Goal: Obtain resource: Download file/media

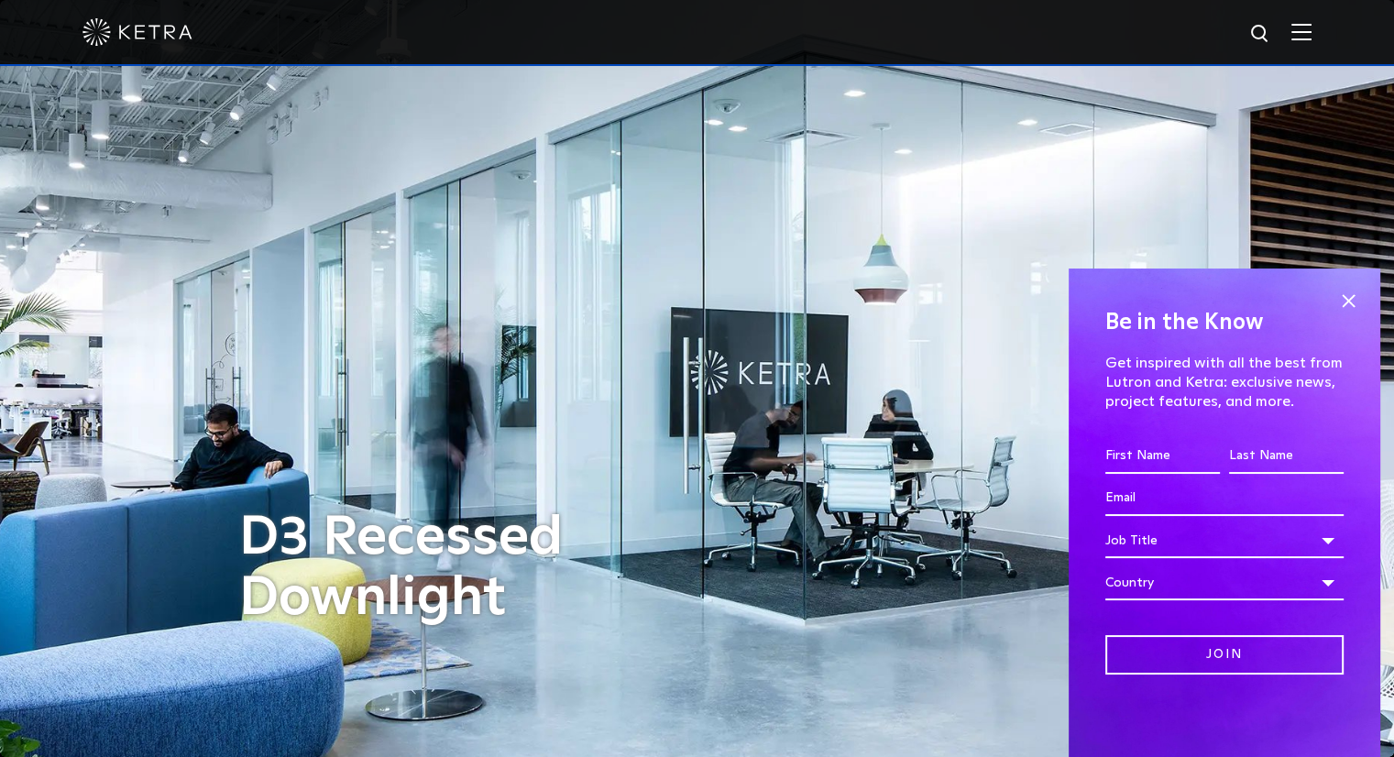
click at [1312, 38] on img at bounding box center [1301, 31] width 20 height 17
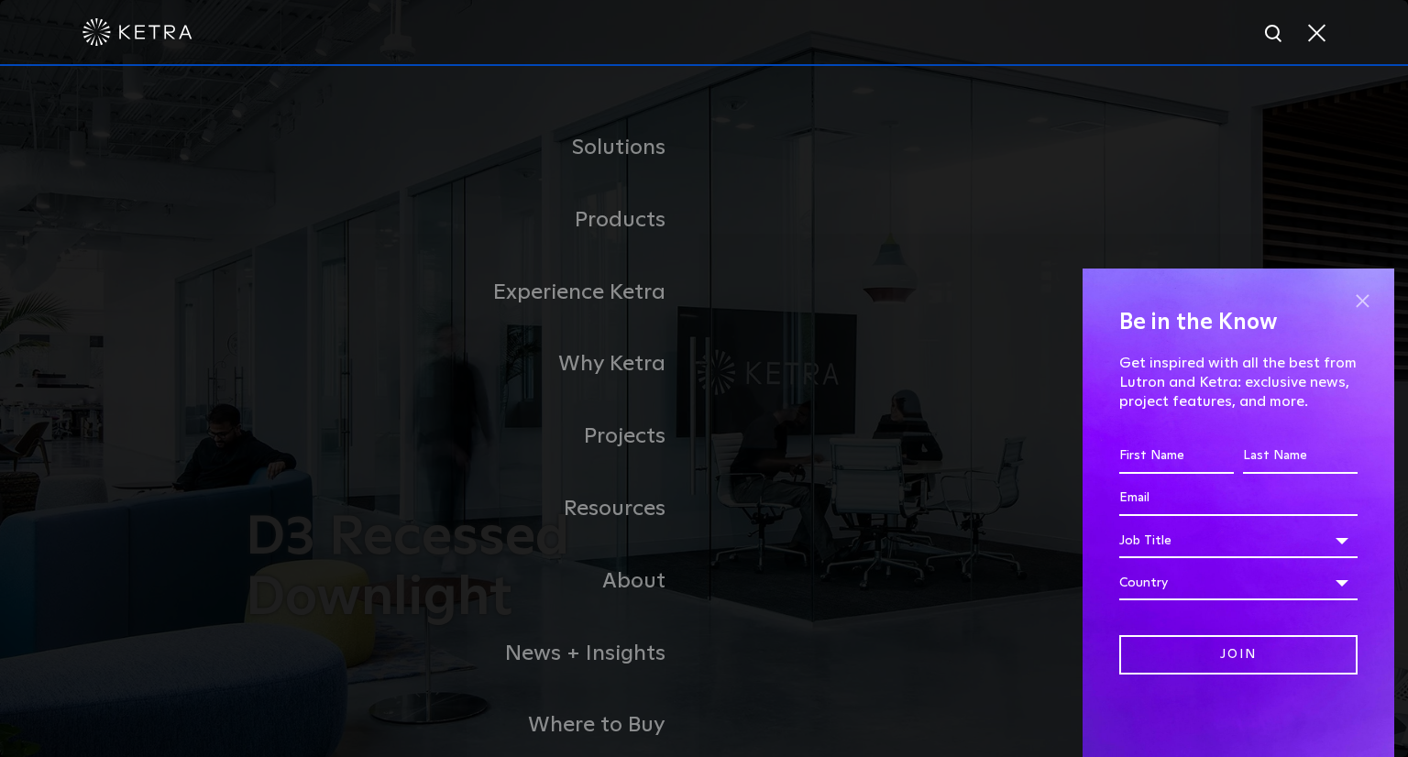
click at [1354, 295] on span at bounding box center [1361, 300] width 27 height 27
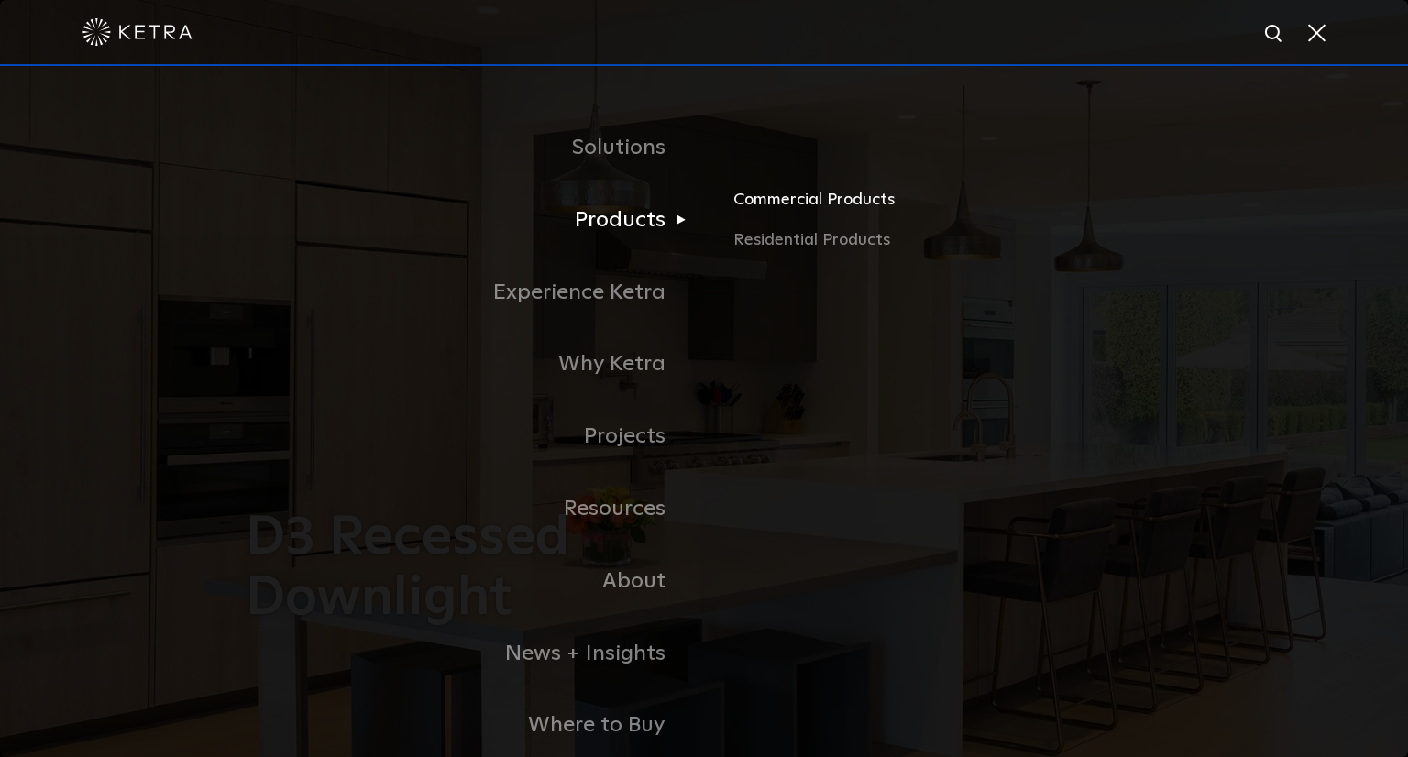
click at [770, 211] on link "Commercial Products" at bounding box center [947, 207] width 429 height 40
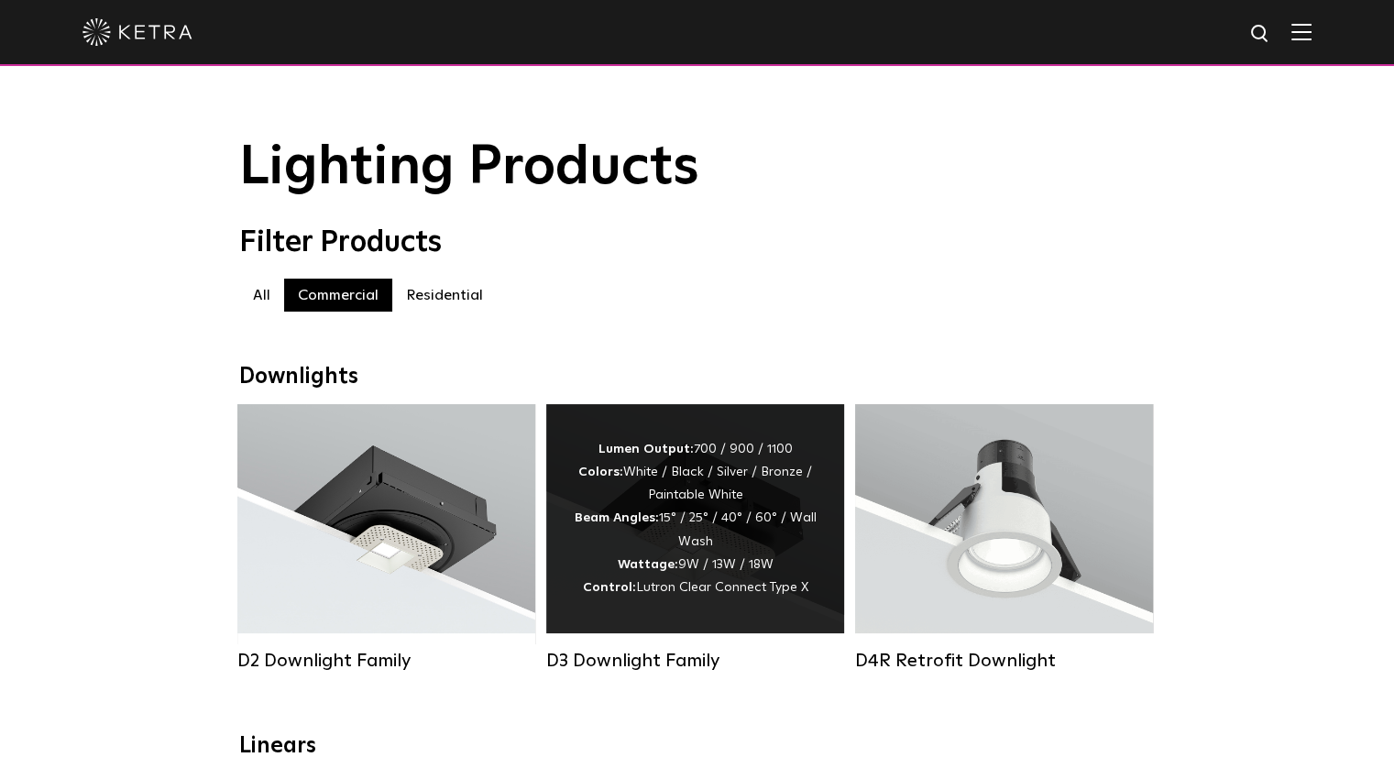
click at [752, 534] on div "Lumen Output: 700 / 900 / 1100 Colors: White / Black / Silver / Bronze / Painta…" at bounding box center [695, 518] width 243 height 161
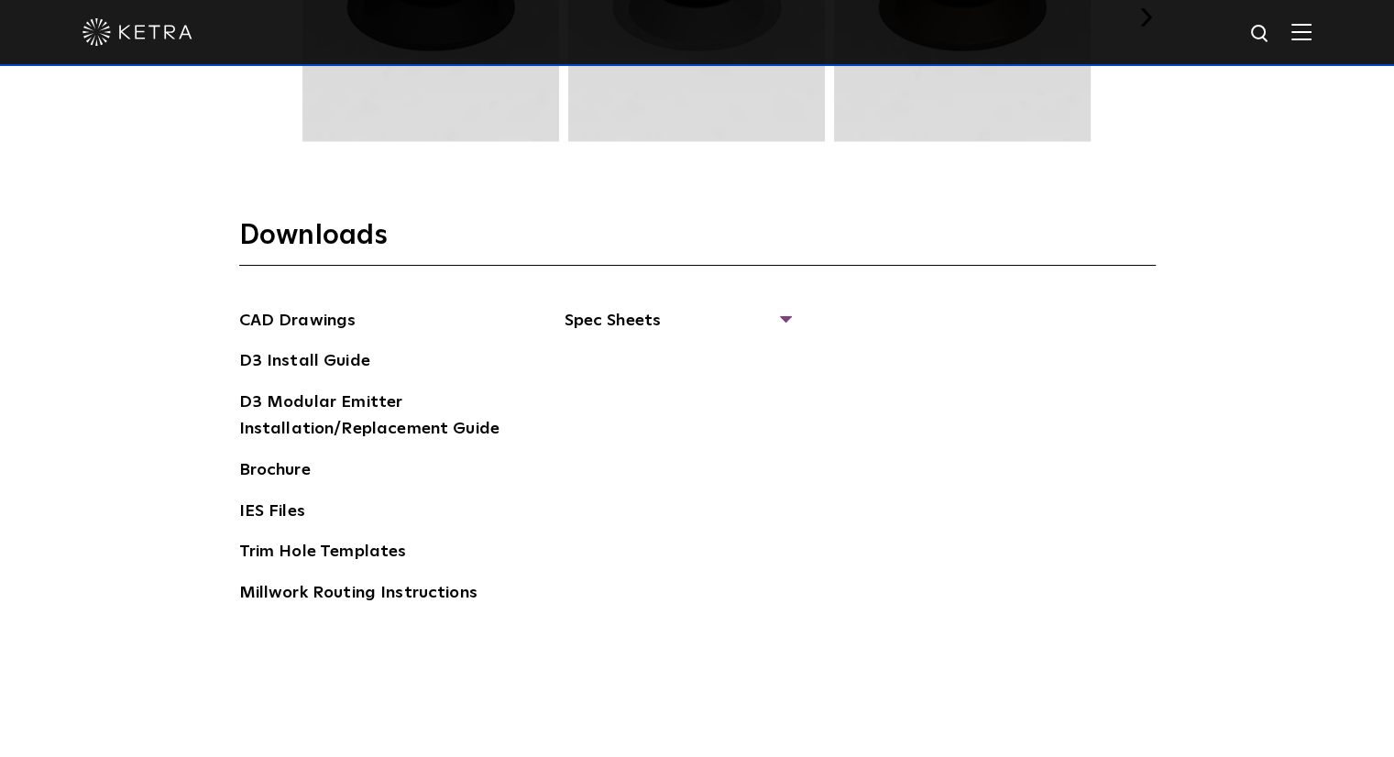
scroll to position [2658, 0]
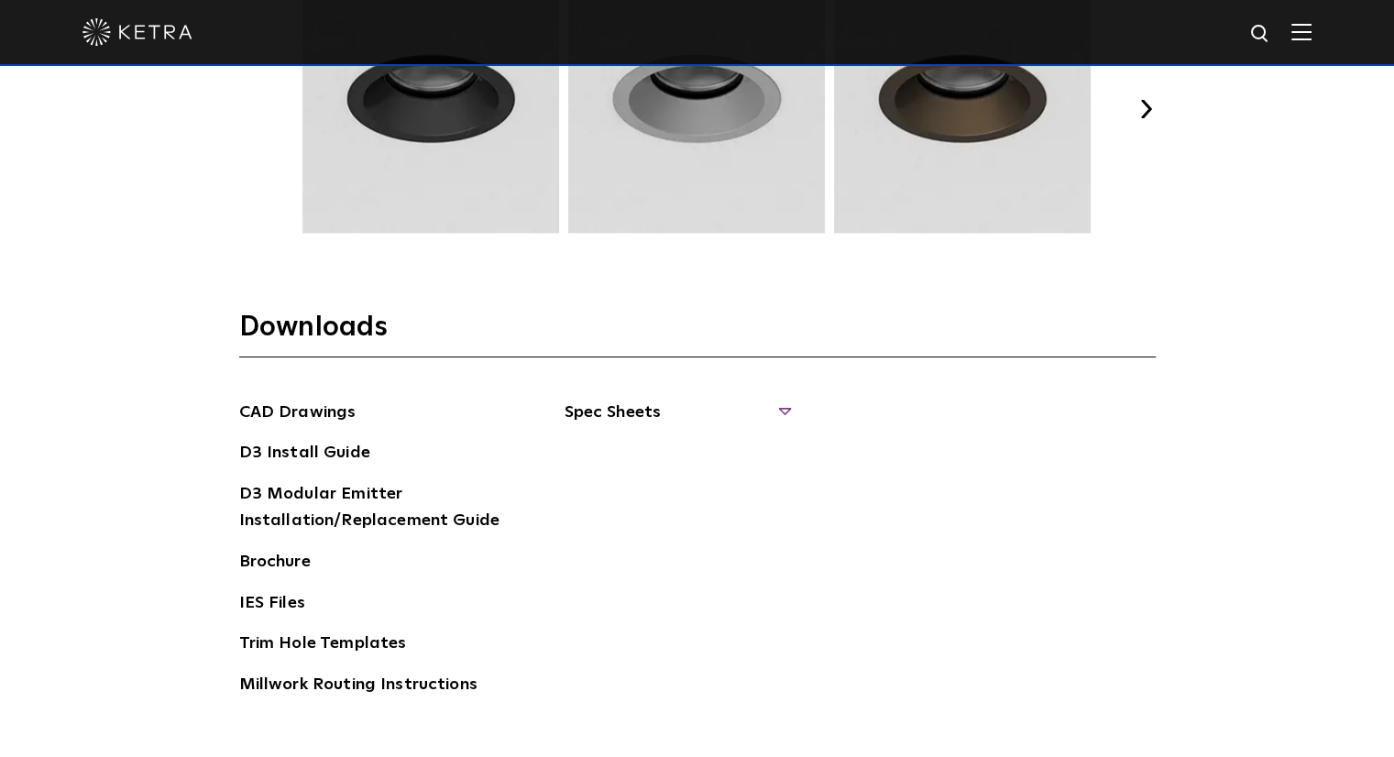
click at [699, 402] on span "Spec Sheets" at bounding box center [677, 420] width 225 height 40
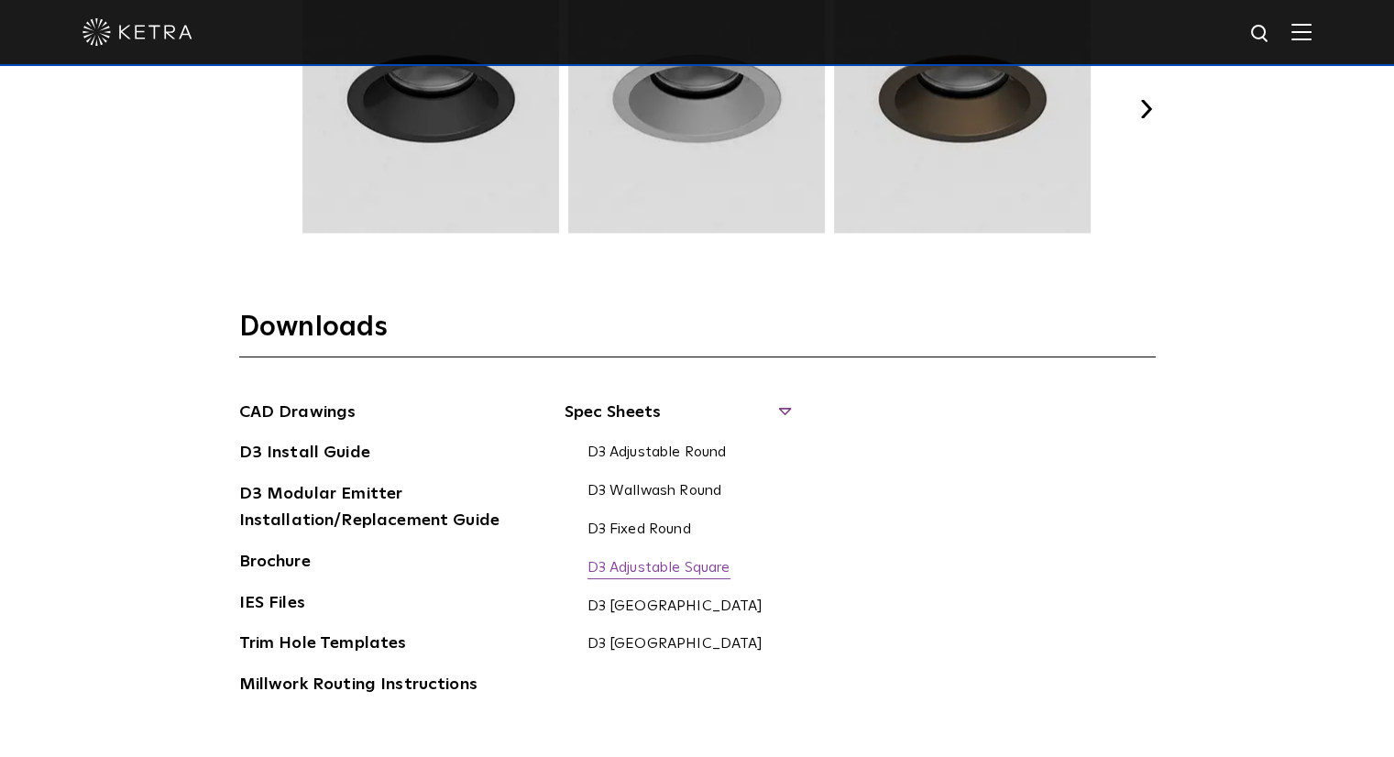
click at [641, 566] on link "D3 Adjustable Square" at bounding box center [659, 569] width 143 height 20
